Goal: Check status: Check status

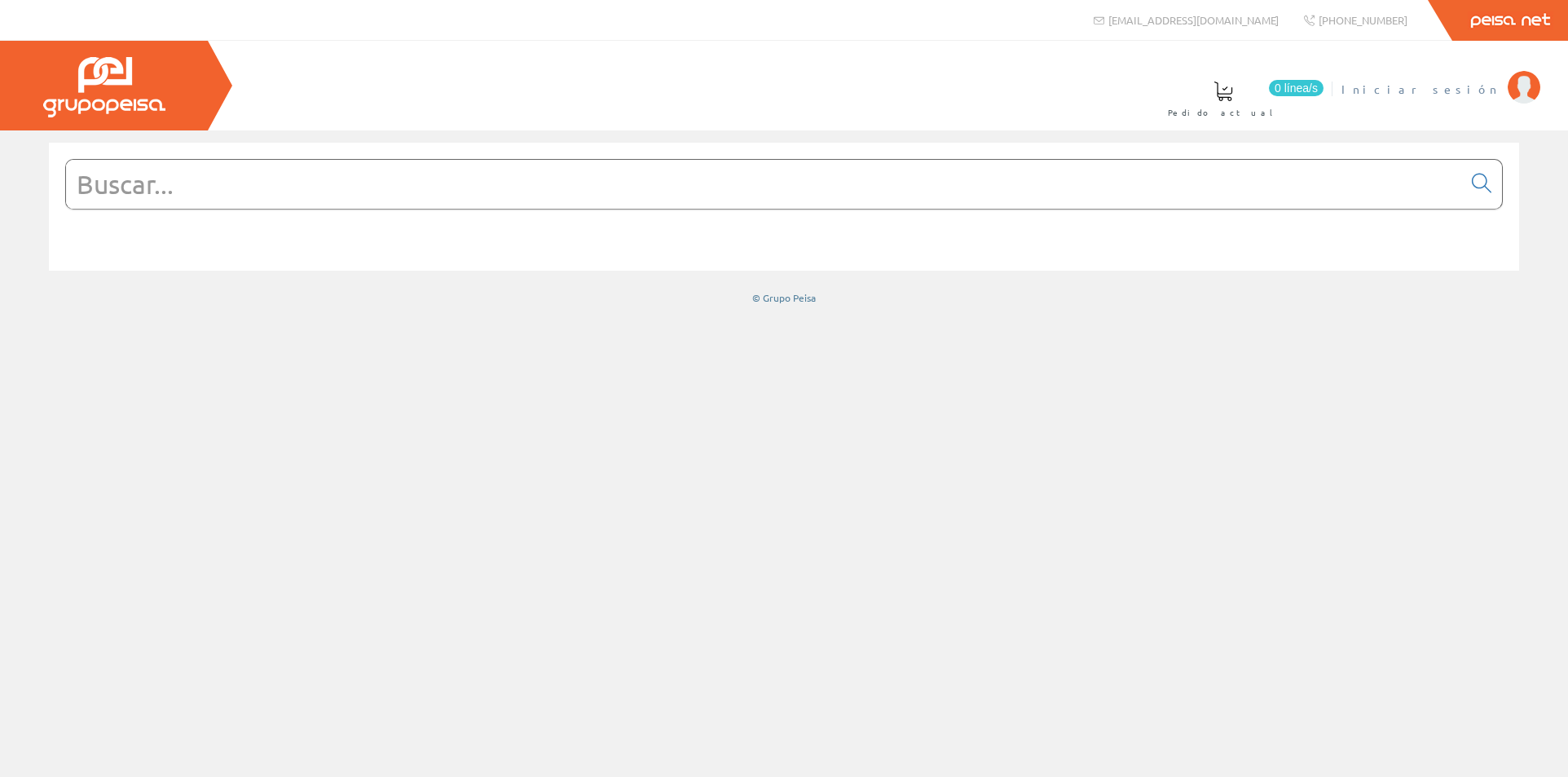
click at [1469, 93] on span "Iniciar sesión" at bounding box center [1420, 88] width 158 height 16
click at [1443, 84] on font "[PERSON_NAME]" at bounding box center [1425, 88] width 149 height 15
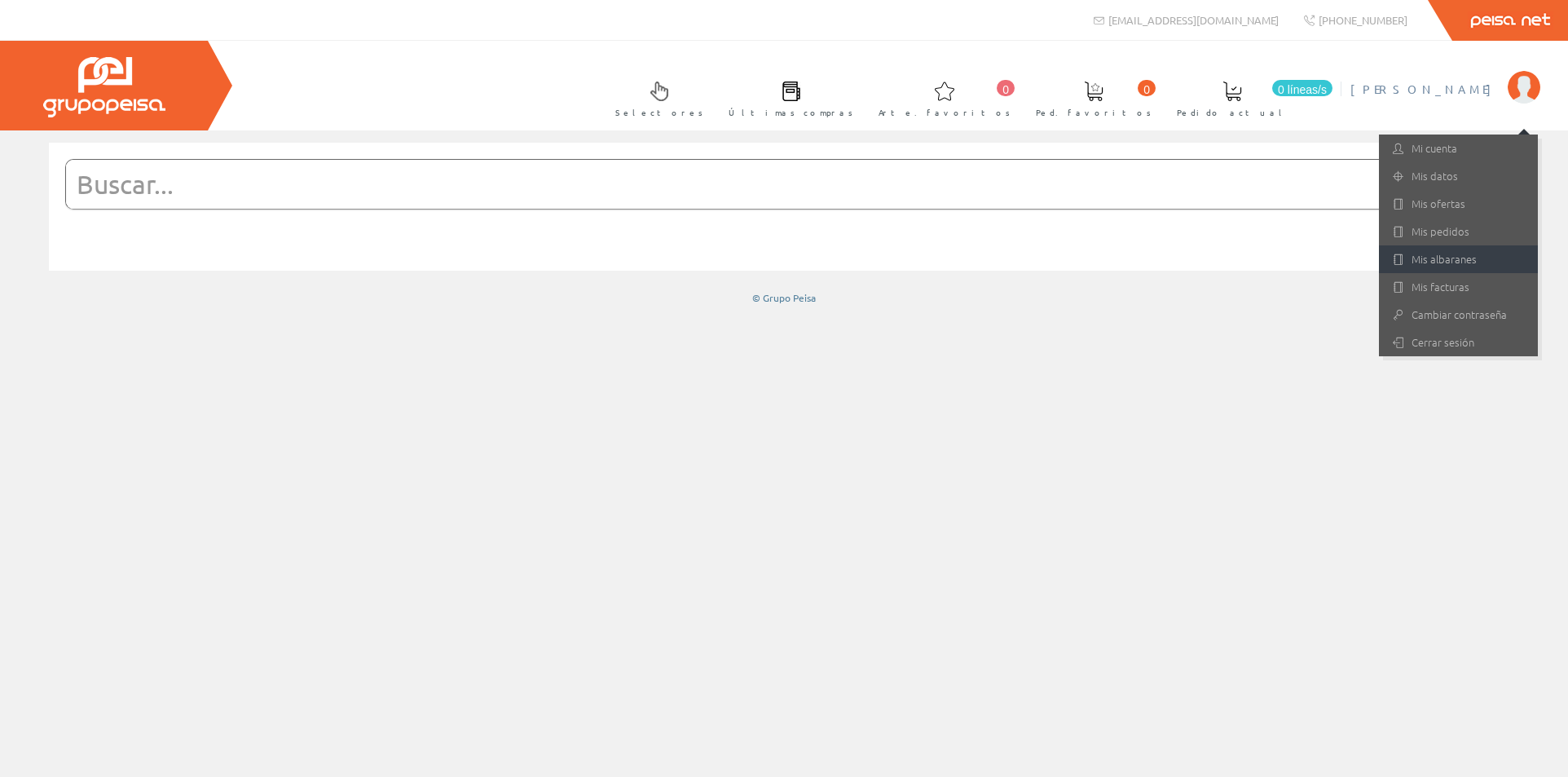
click at [1439, 256] on font "Mis albaranes" at bounding box center [1444, 259] width 65 height 16
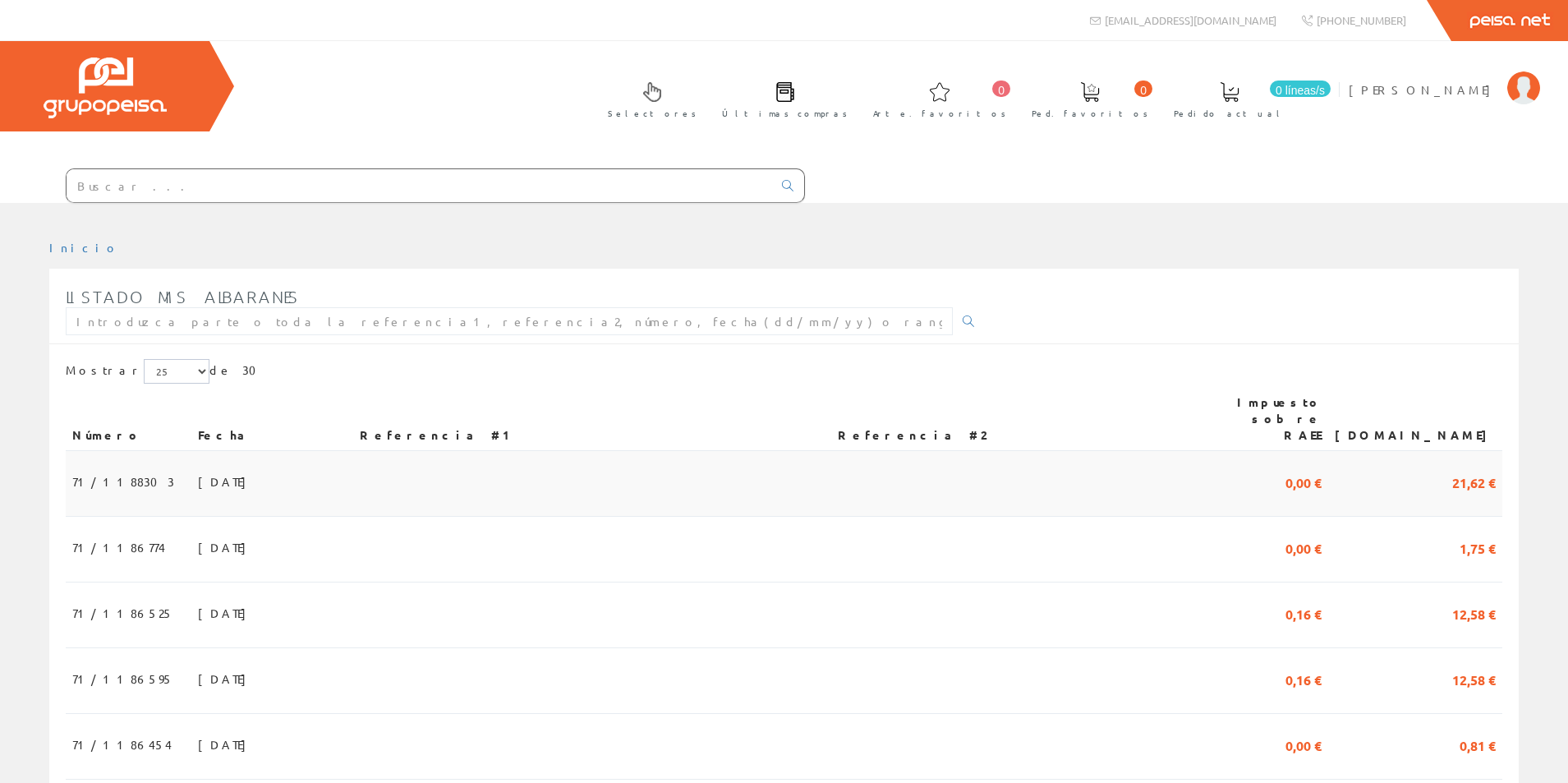
click at [198, 476] on span "16/09/2025" at bounding box center [226, 481] width 57 height 28
